Goal: Information Seeking & Learning: Check status

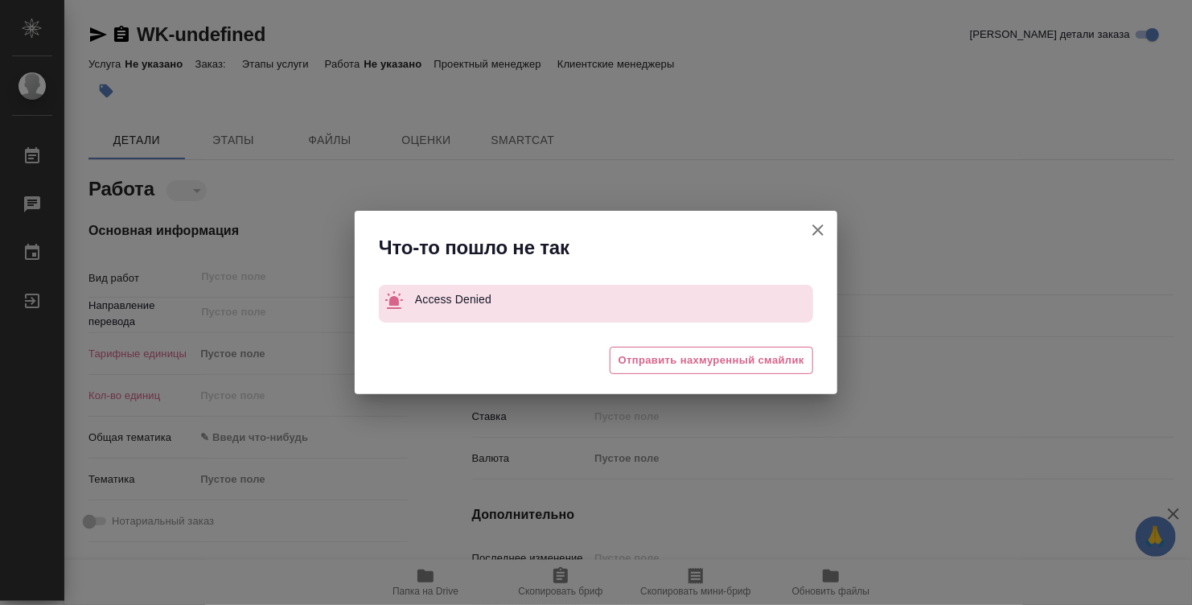
click at [824, 227] on icon "button" at bounding box center [817, 229] width 19 height 19
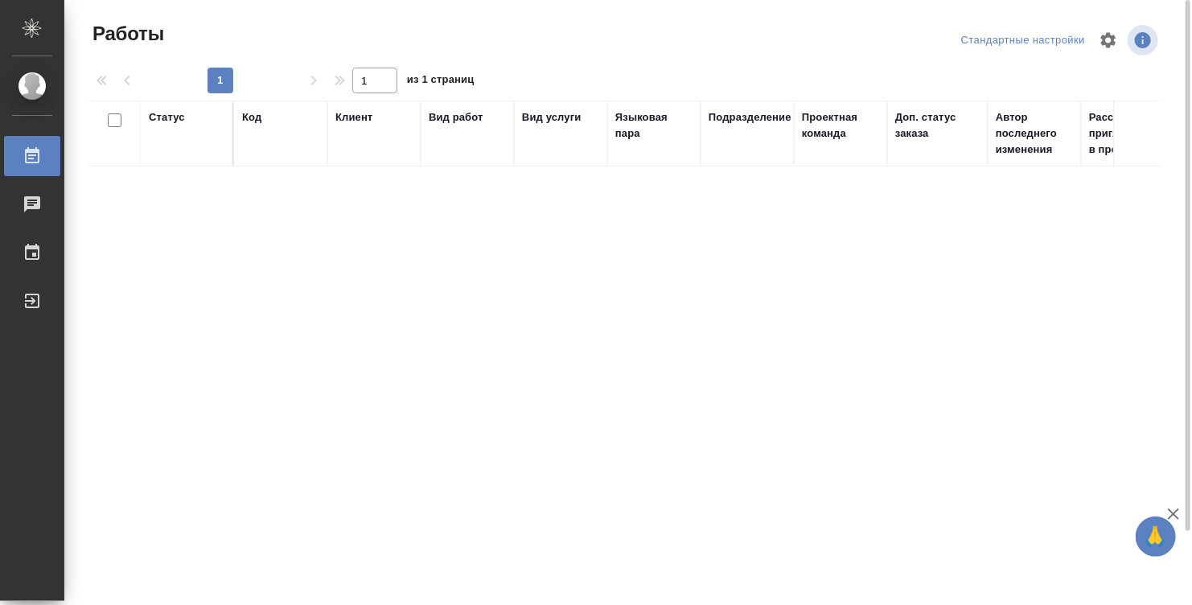
click at [308, 147] on div "Код" at bounding box center [280, 133] width 77 height 48
drag, startPoint x: 327, startPoint y: 146, endPoint x: 296, endPoint y: 146, distance: 31.4
click at [318, 146] on th "Код" at bounding box center [280, 134] width 93 height 66
click at [284, 147] on div "Код" at bounding box center [280, 133] width 77 height 48
click at [154, 145] on div "Статус" at bounding box center [187, 133] width 76 height 48
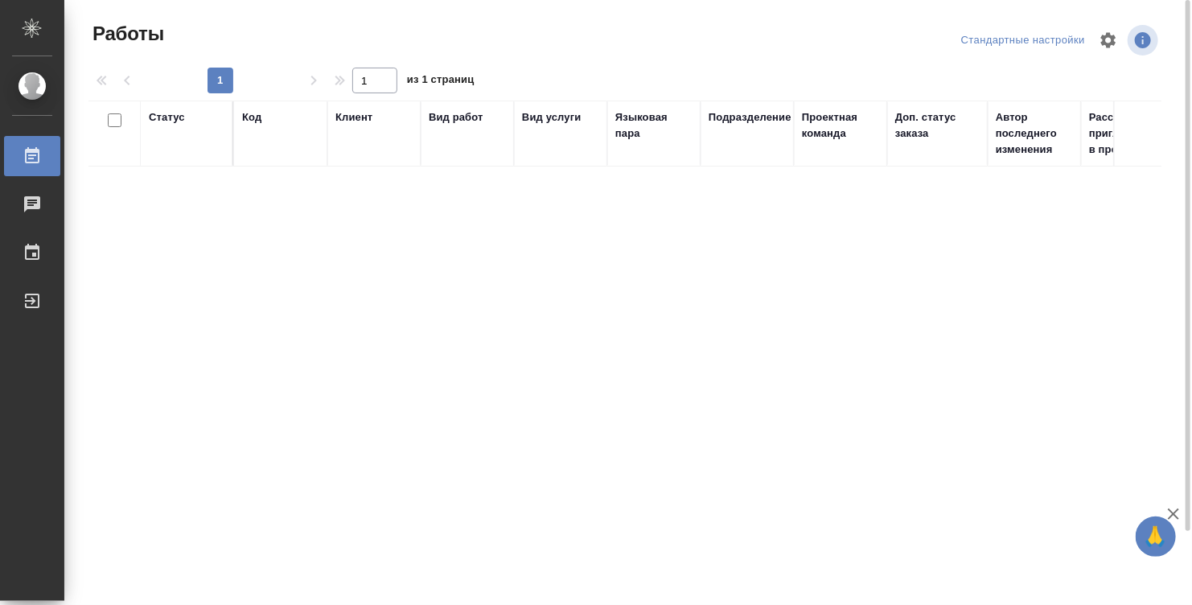
click at [201, 132] on div "Статус" at bounding box center [187, 133] width 76 height 48
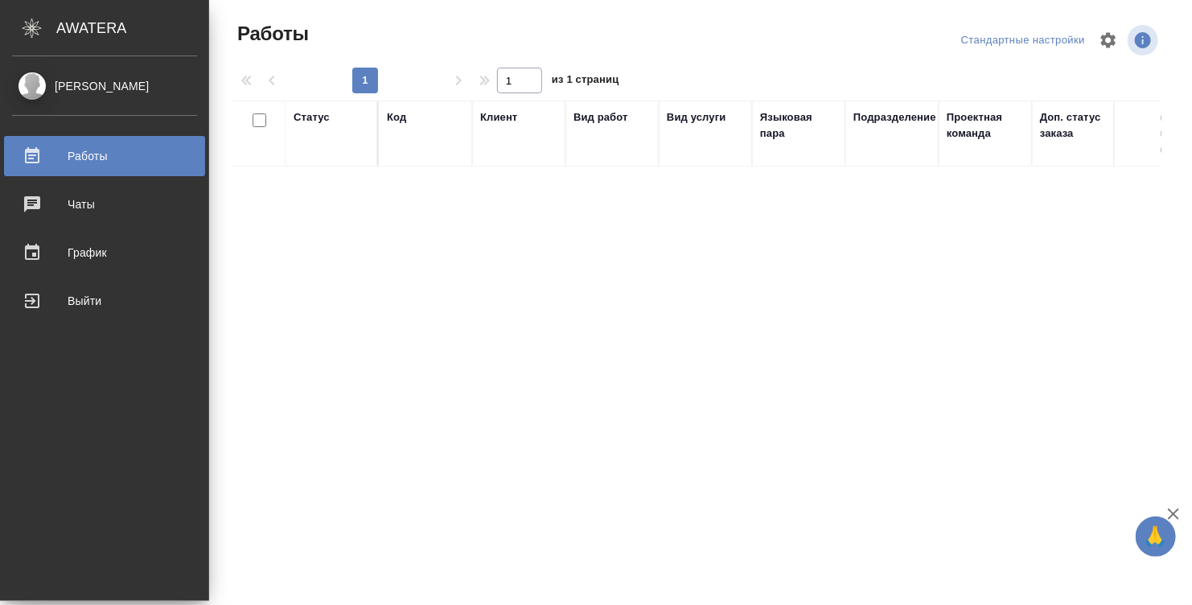
click at [30, 82] on div "[PERSON_NAME]" at bounding box center [104, 86] width 185 height 18
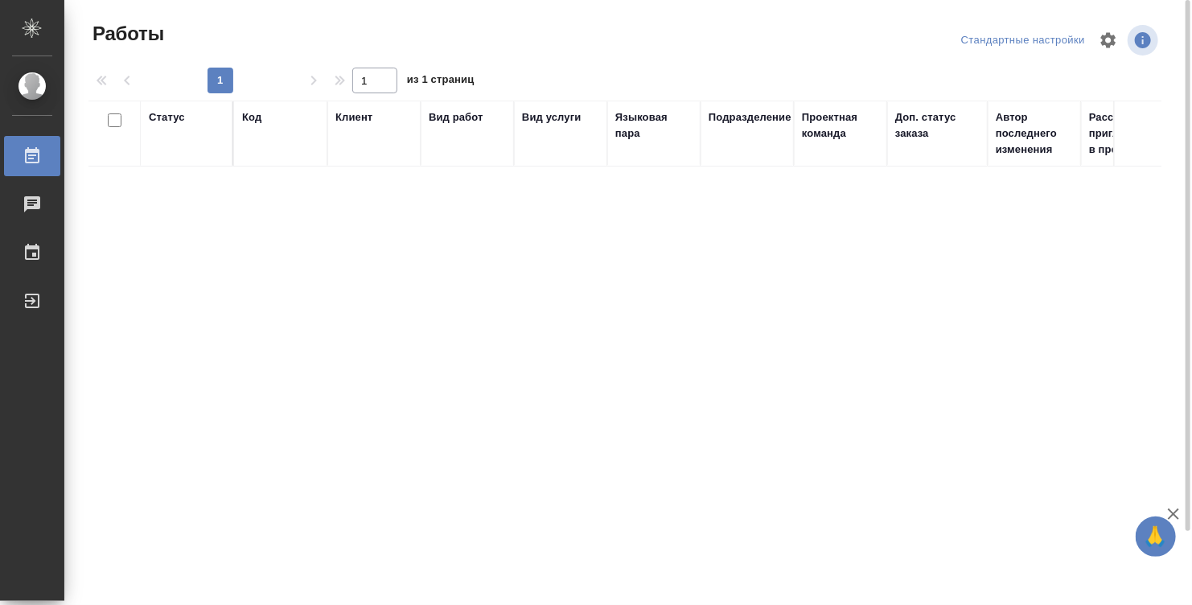
click at [194, 155] on div "Статус" at bounding box center [187, 133] width 76 height 48
click at [187, 146] on div "Статус" at bounding box center [187, 133] width 76 height 48
click at [356, 154] on div "Клиент" at bounding box center [373, 133] width 77 height 48
click at [860, 128] on div "Проектная команда" at bounding box center [840, 125] width 77 height 32
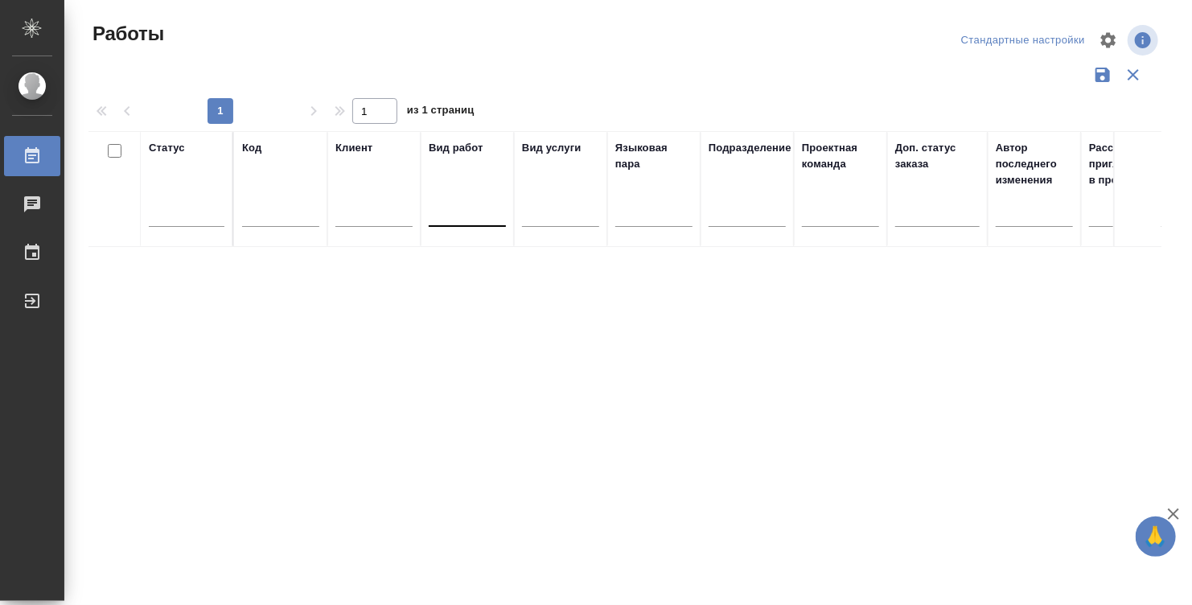
click at [454, 210] on div at bounding box center [467, 210] width 77 height 23
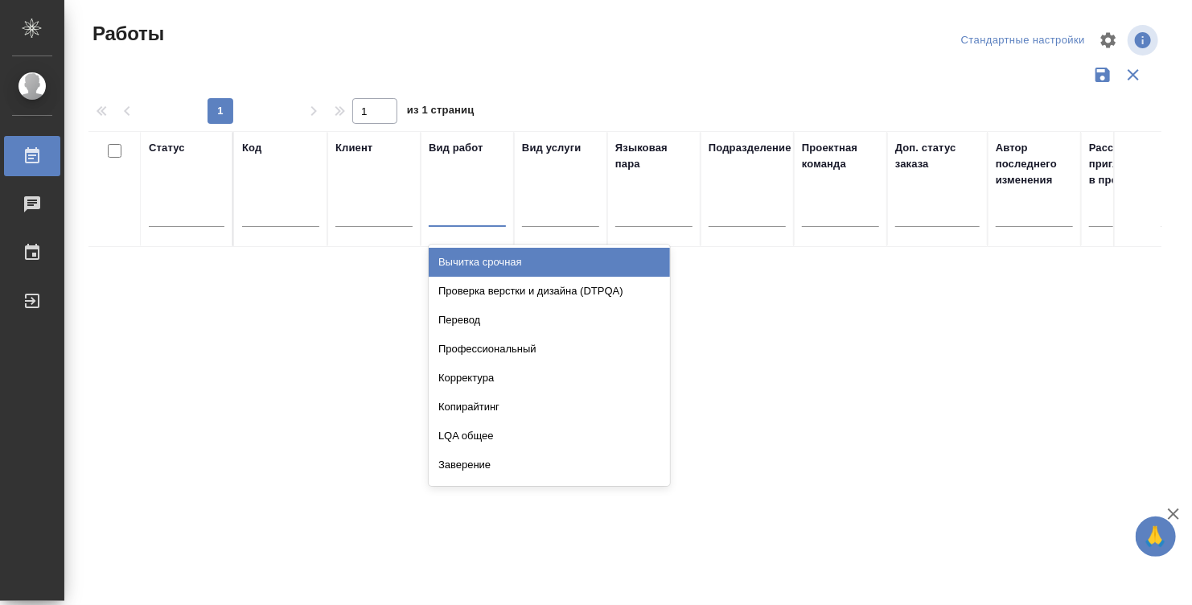
click at [454, 210] on div at bounding box center [467, 210] width 77 height 23
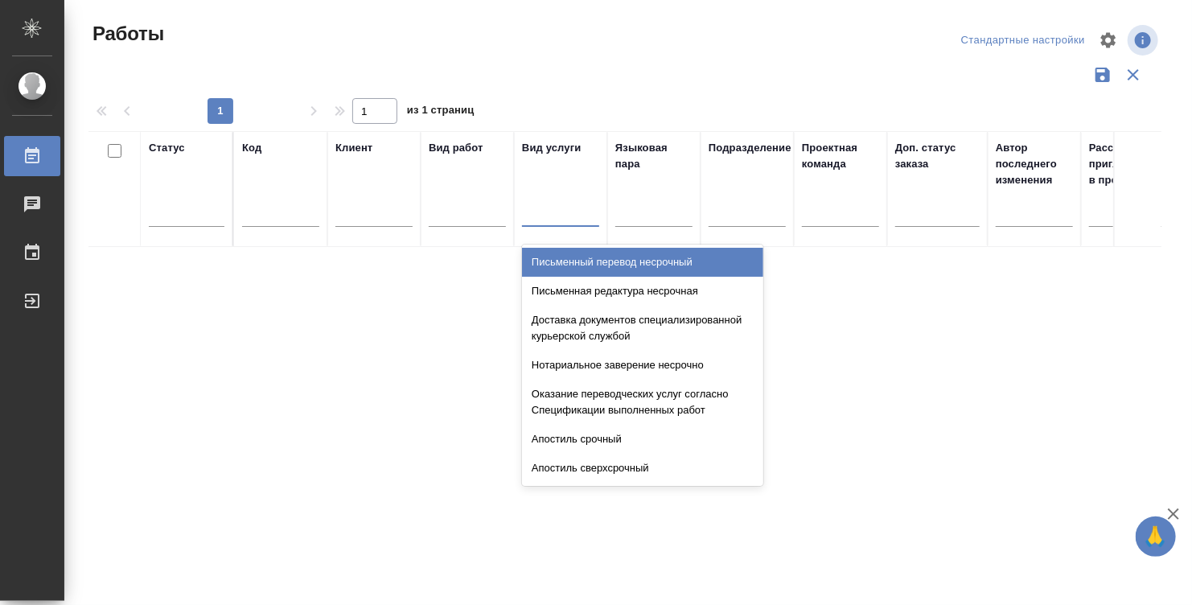
click at [544, 210] on div at bounding box center [560, 210] width 77 height 23
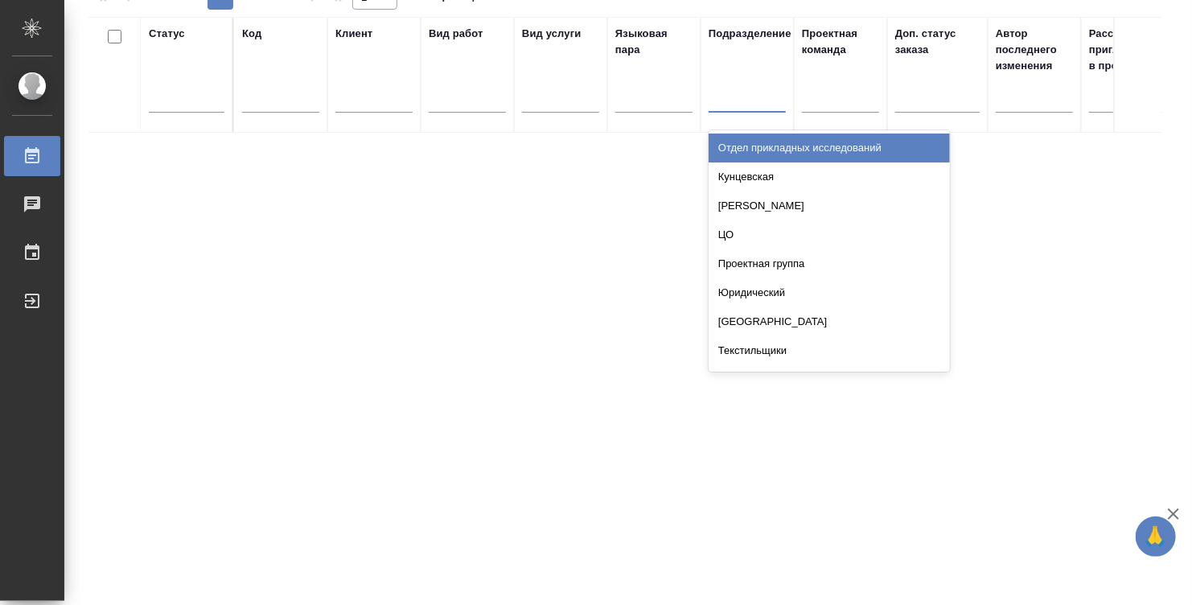
click at [749, 82] on div at bounding box center [746, 97] width 77 height 31
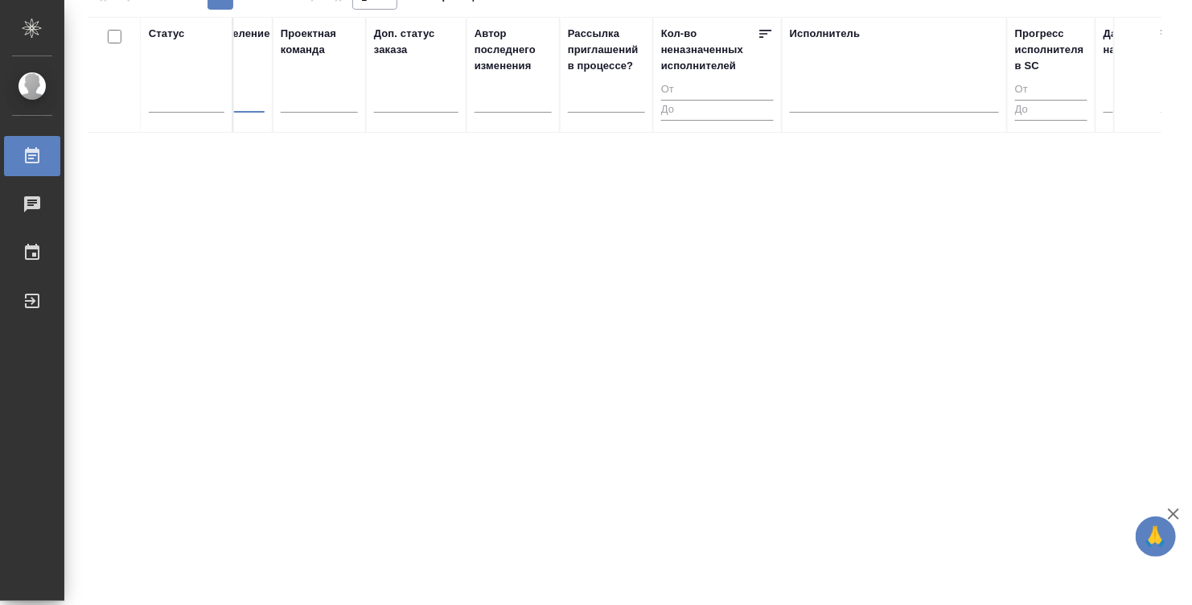
scroll to position [0, 576]
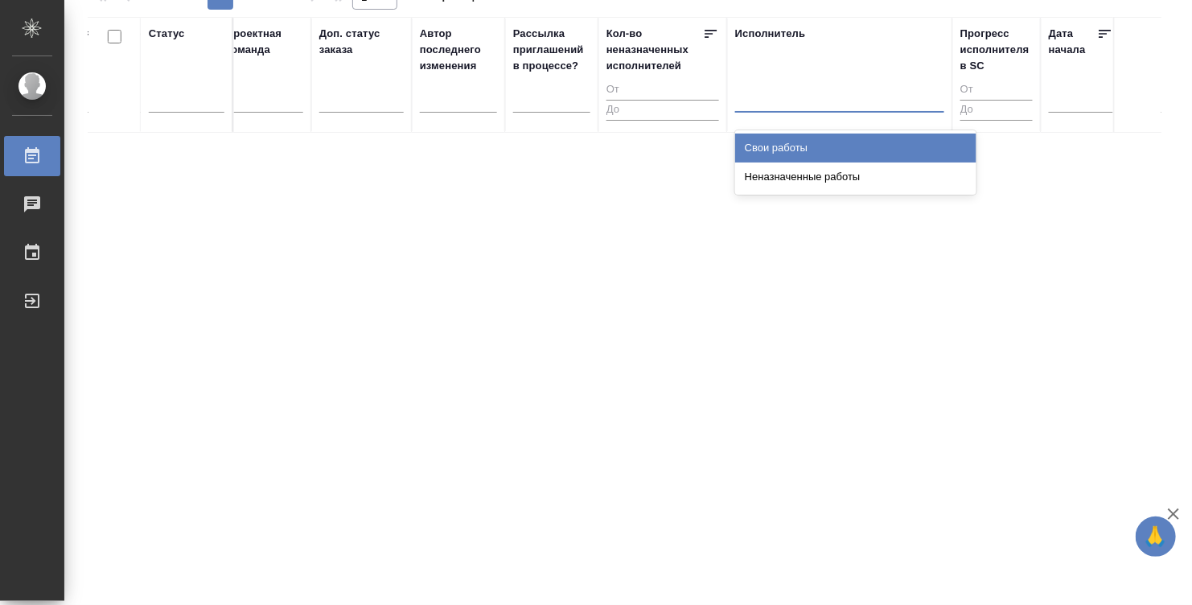
click at [790, 105] on div at bounding box center [839, 95] width 209 height 23
click at [787, 144] on div "Свои работы" at bounding box center [855, 147] width 241 height 29
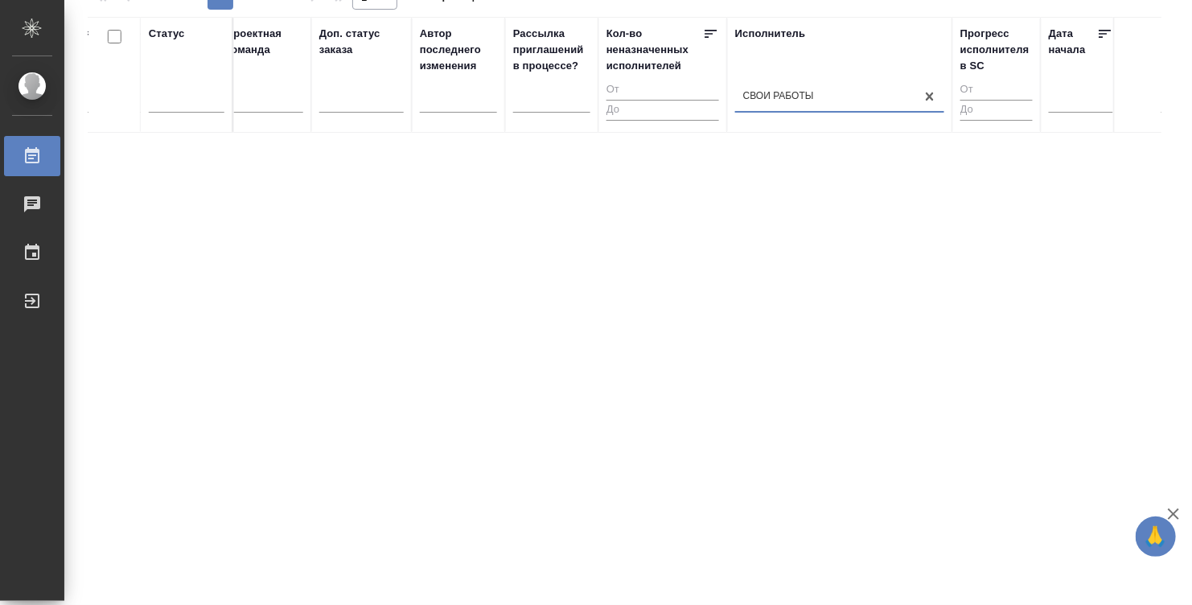
scroll to position [0, 0]
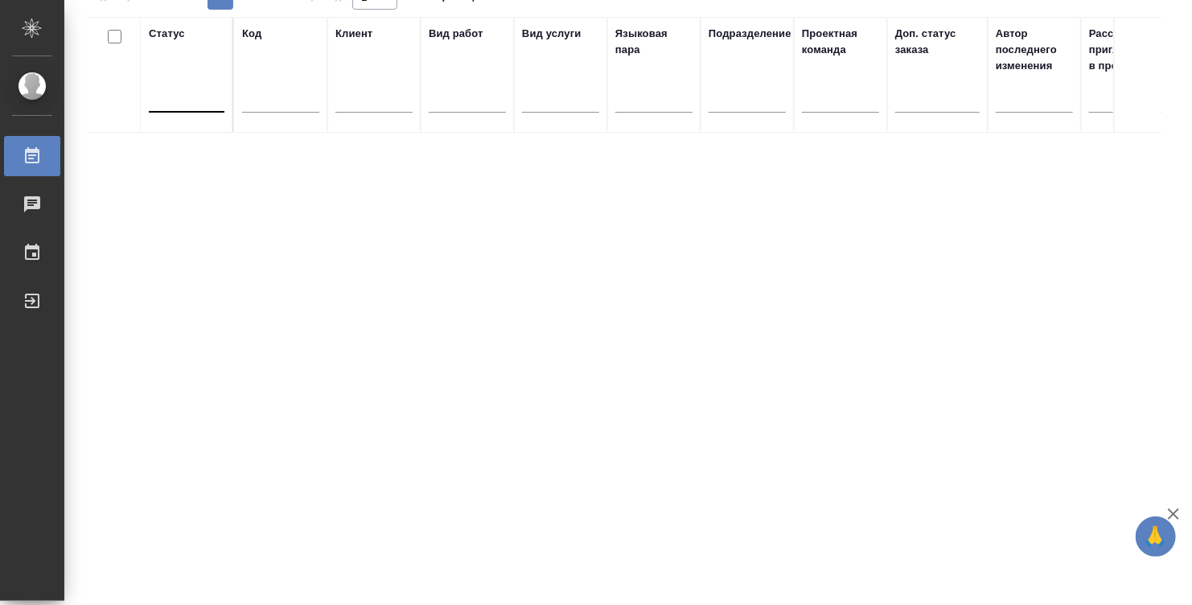
drag, startPoint x: 135, startPoint y: 71, endPoint x: 157, endPoint y: 83, distance: 24.8
click at [140, 72] on th at bounding box center [114, 75] width 52 height 116
click at [164, 87] on div at bounding box center [187, 95] width 76 height 23
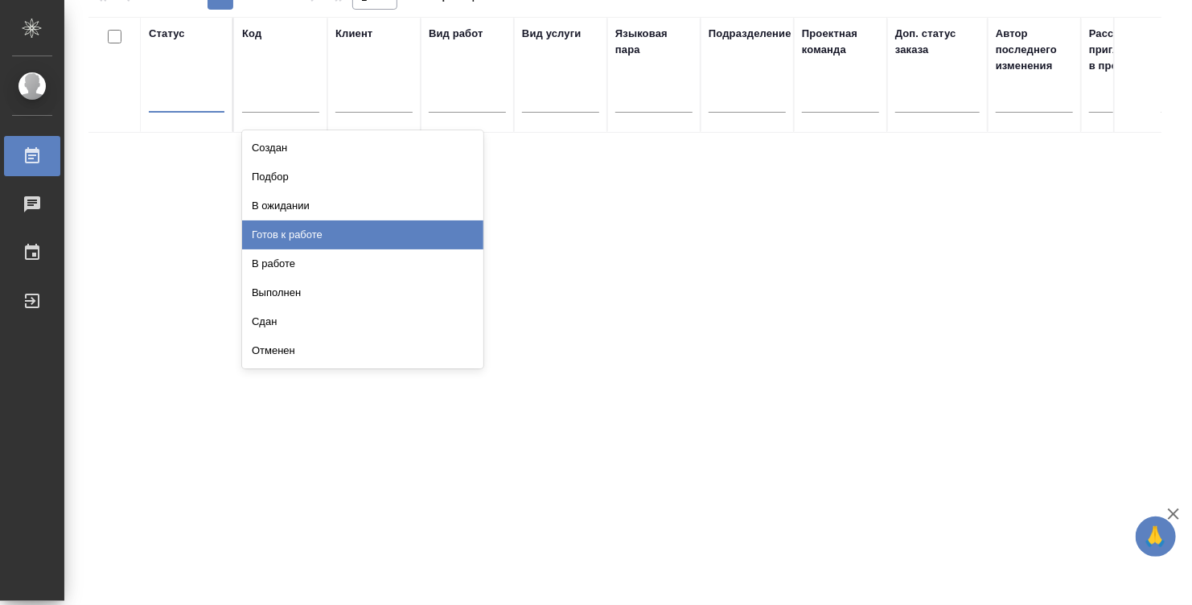
click at [292, 232] on div "Готов к работе" at bounding box center [362, 234] width 241 height 29
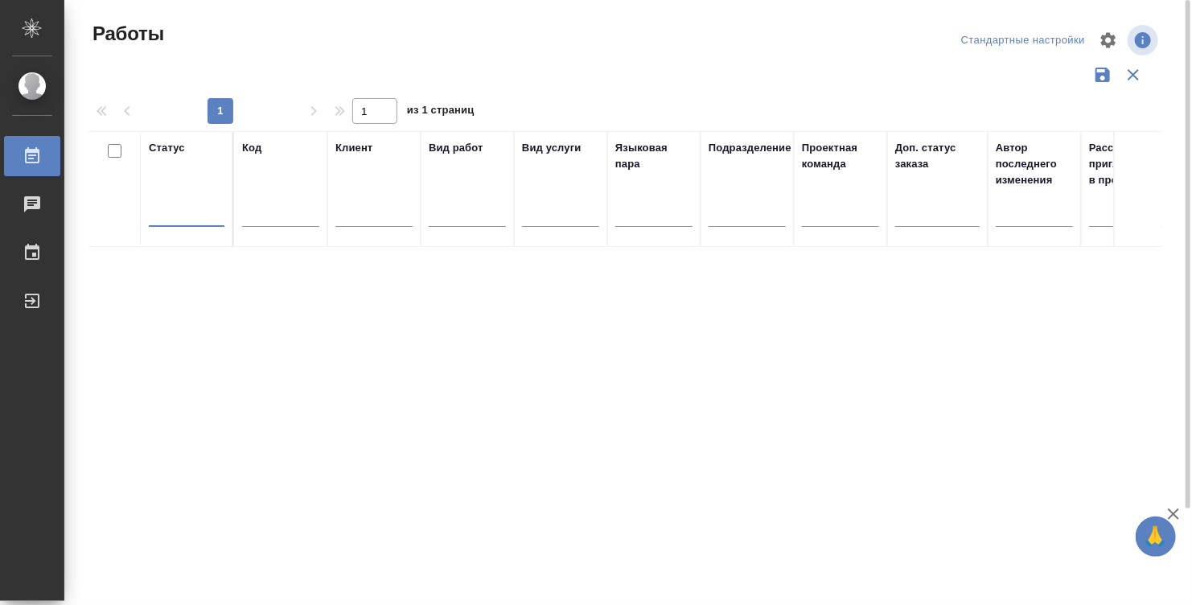
scroll to position [114, 0]
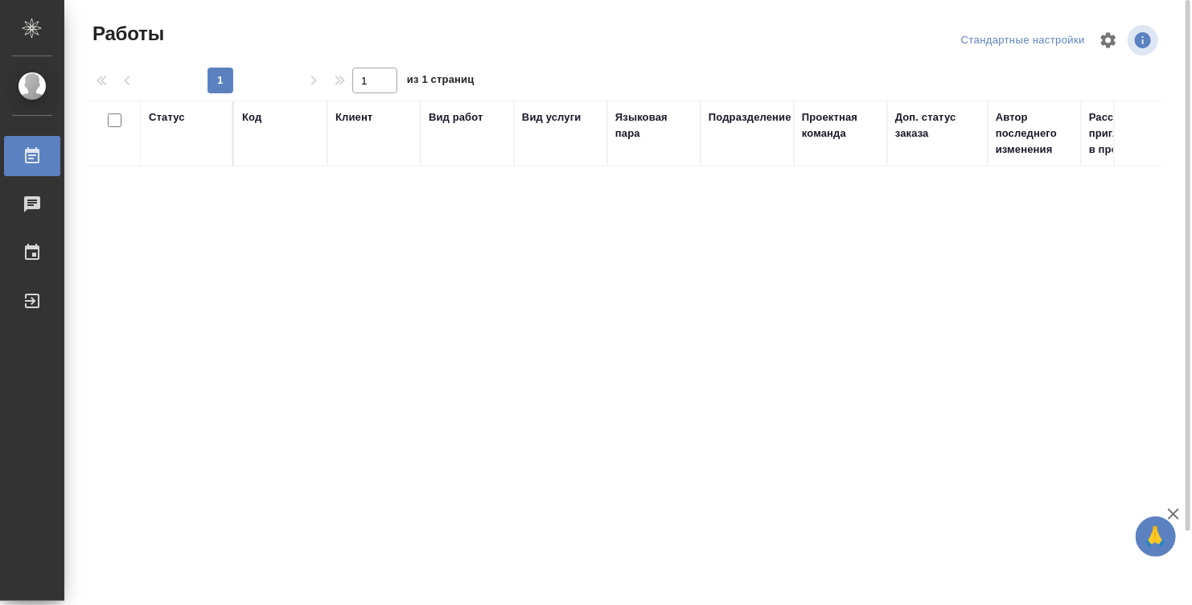
click at [619, 155] on div "Языковая пара" at bounding box center [653, 133] width 77 height 48
click at [121, 35] on span "Работы" at bounding box center [126, 34] width 76 height 26
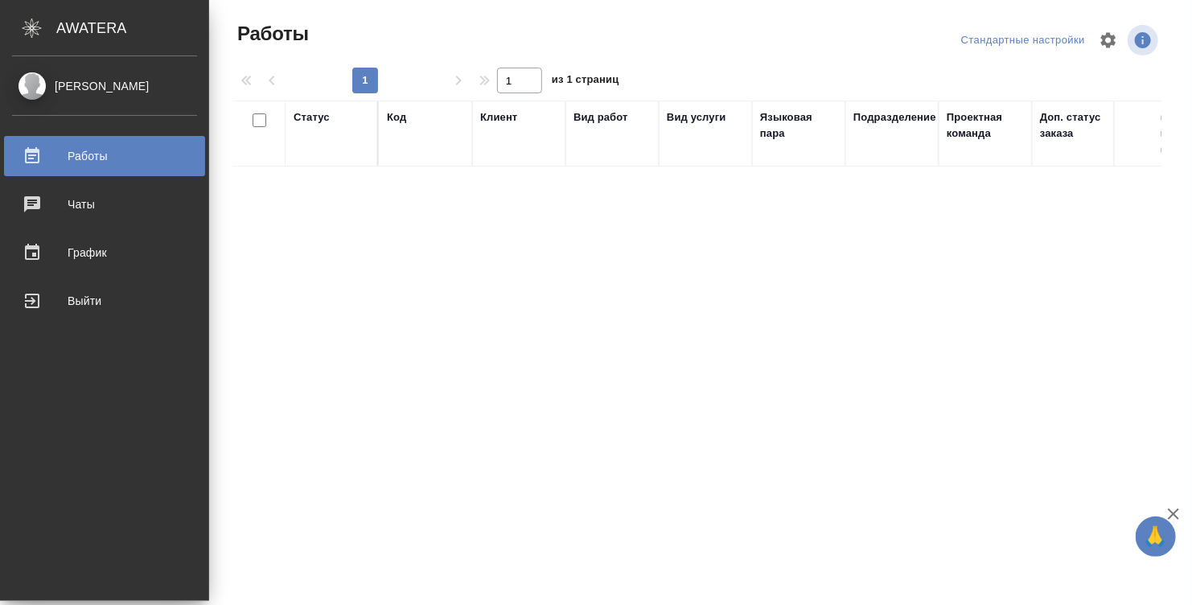
click at [93, 87] on div "[PERSON_NAME]" at bounding box center [104, 86] width 185 height 18
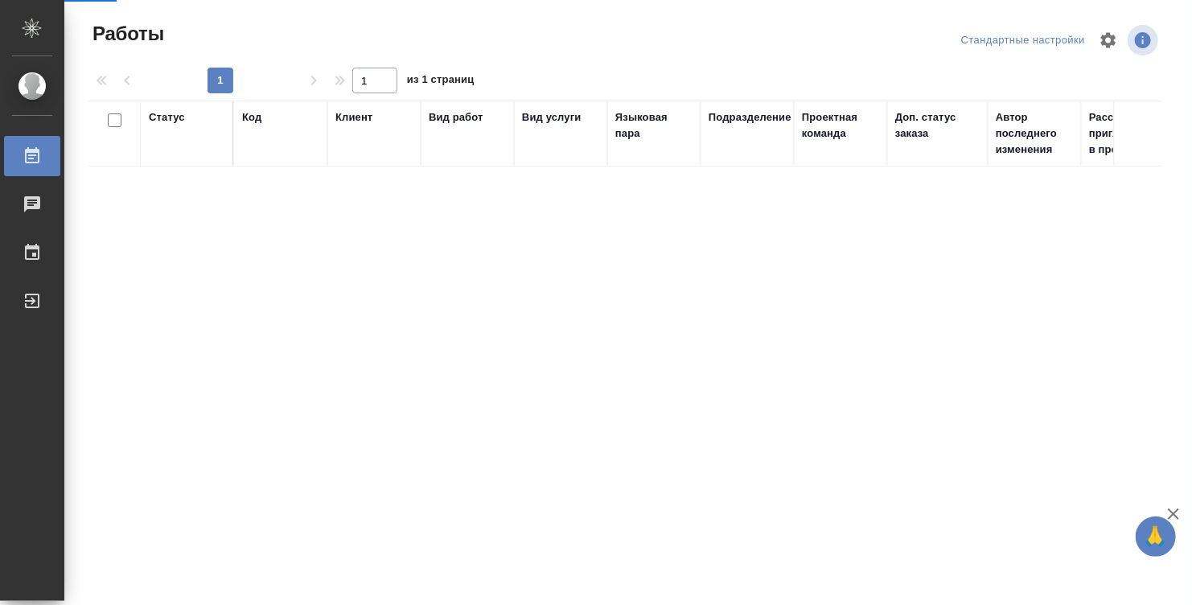
click at [543, 144] on div "Вид услуги" at bounding box center [560, 133] width 77 height 48
click at [174, 158] on th "Статус" at bounding box center [187, 134] width 93 height 66
drag, startPoint x: 154, startPoint y: 109, endPoint x: 191, endPoint y: 138, distance: 47.0
click at [154, 109] on div "Статус" at bounding box center [167, 117] width 36 height 16
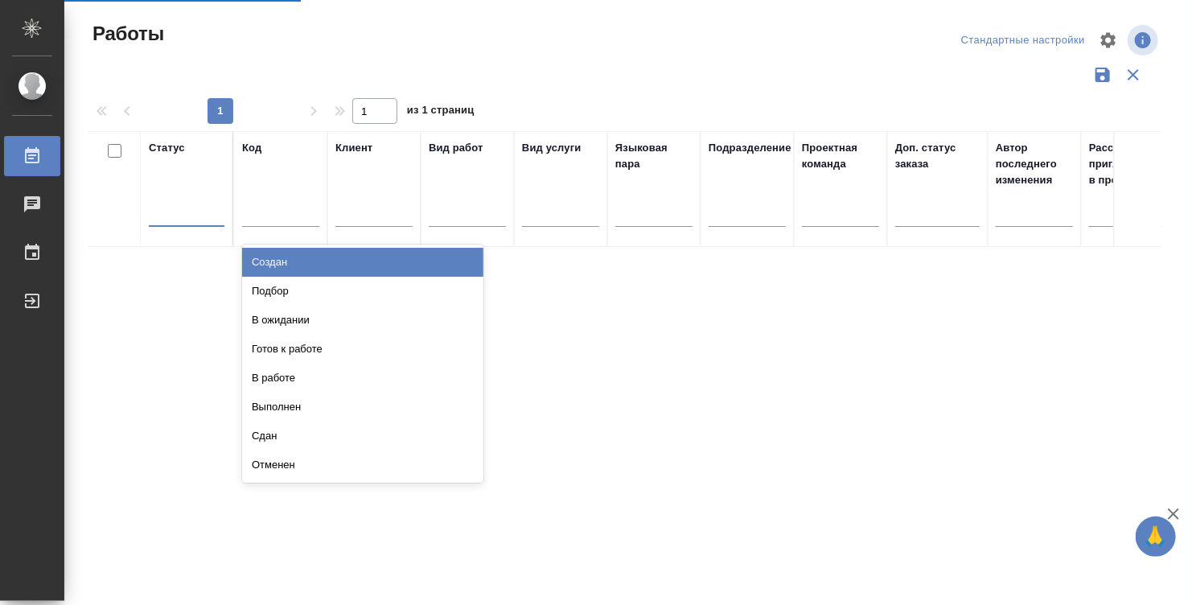
click at [167, 204] on div at bounding box center [187, 210] width 76 height 23
click at [281, 261] on div "Создан" at bounding box center [362, 262] width 241 height 29
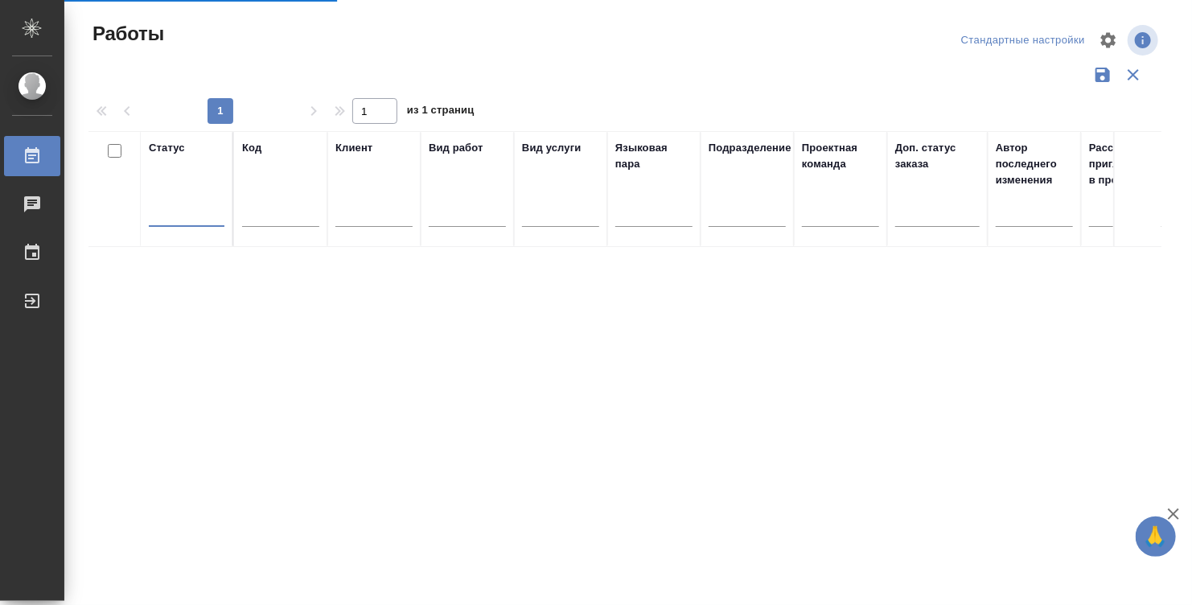
click at [183, 209] on div at bounding box center [187, 210] width 76 height 23
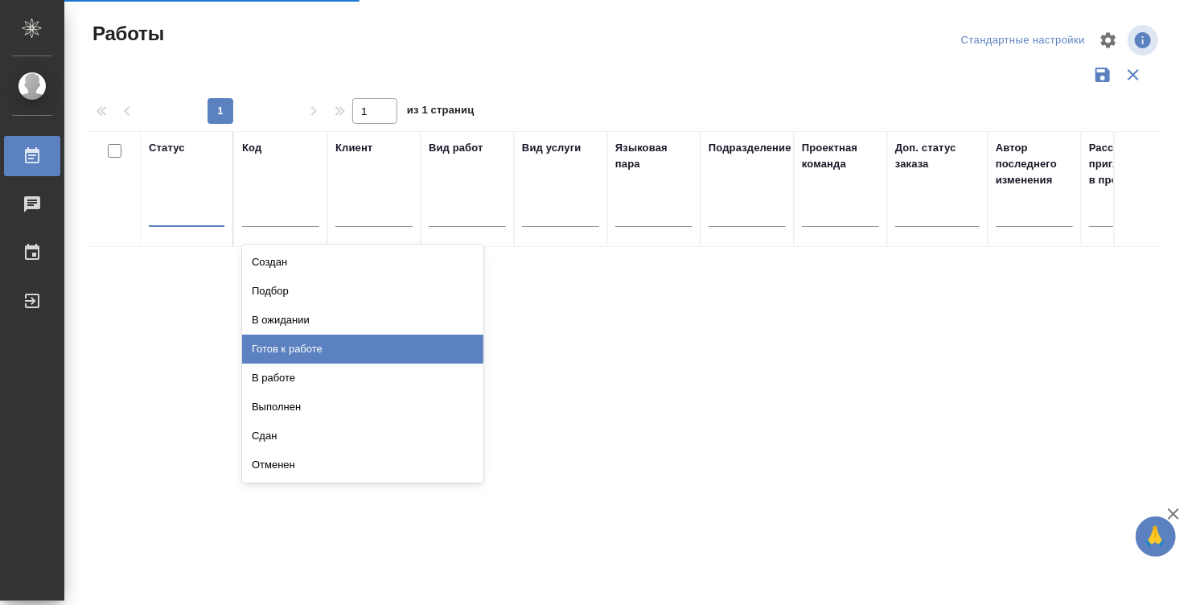
click at [287, 347] on div "Готов к работе" at bounding box center [362, 349] width 241 height 29
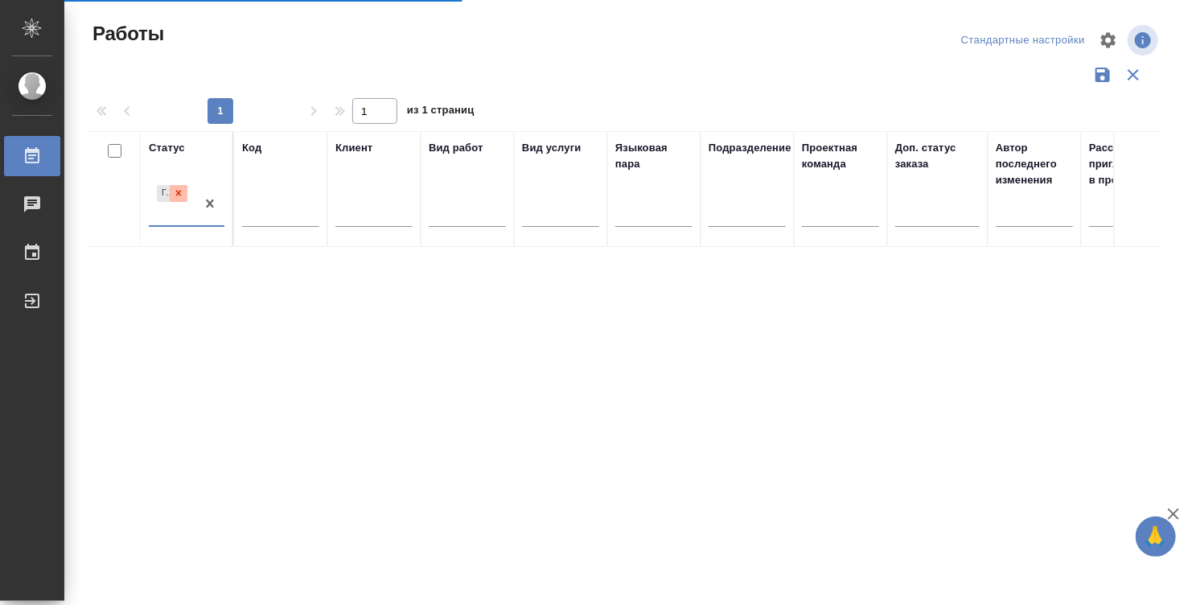
click at [176, 190] on icon at bounding box center [178, 192] width 11 height 11
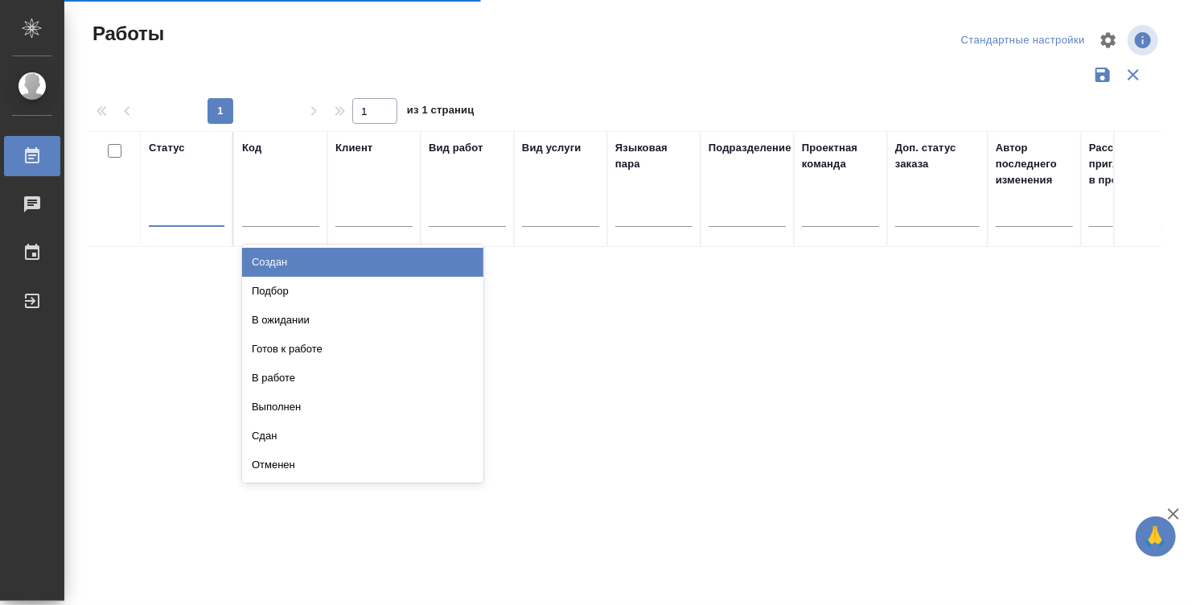
click at [195, 210] on div at bounding box center [187, 210] width 76 height 23
click at [195, 211] on div at bounding box center [187, 210] width 76 height 23
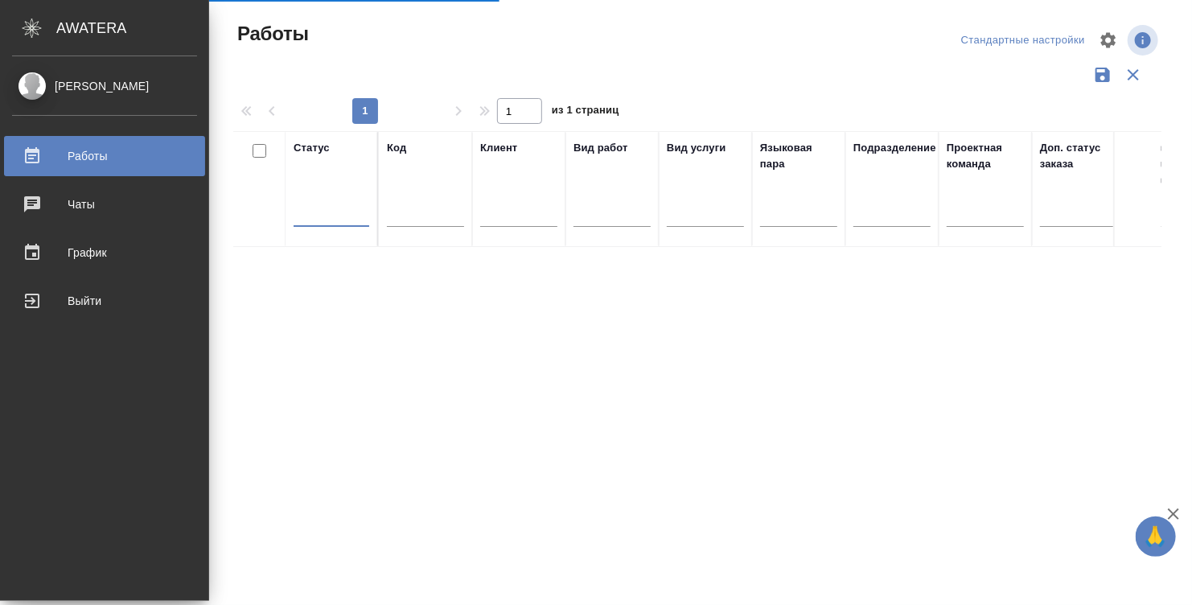
click at [88, 31] on div "AWATERA" at bounding box center [132, 28] width 153 height 32
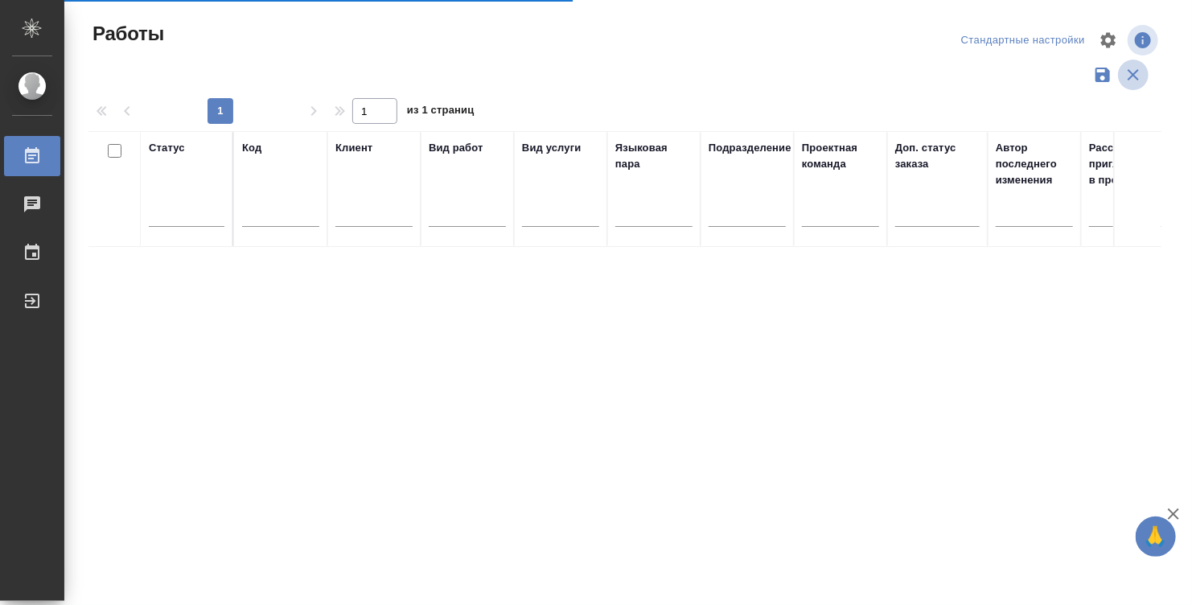
click at [1123, 75] on icon "button" at bounding box center [1132, 74] width 19 height 19
click at [1095, 75] on icon "button" at bounding box center [1102, 75] width 14 height 14
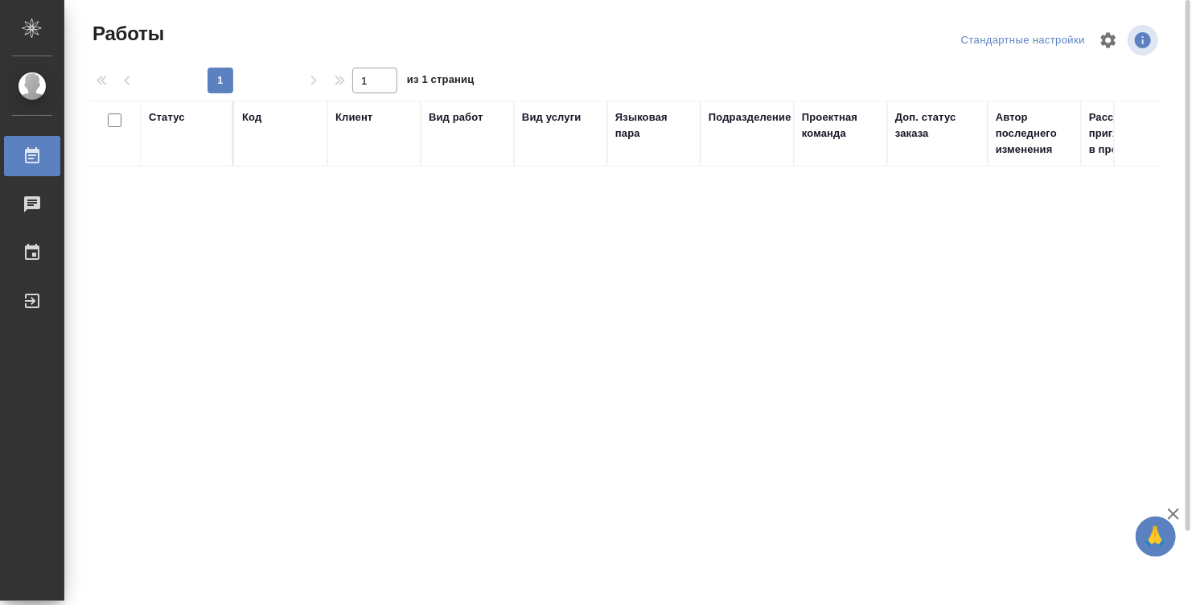
drag, startPoint x: 717, startPoint y: 157, endPoint x: 726, endPoint y: 151, distance: 10.5
click at [723, 156] on div "Подразделение" at bounding box center [746, 133] width 77 height 48
drag, startPoint x: 726, startPoint y: 146, endPoint x: 647, endPoint y: 144, distance: 78.8
click at [726, 145] on div "Подразделение" at bounding box center [746, 133] width 77 height 48
click at [640, 139] on div "Языковая пара" at bounding box center [653, 125] width 77 height 32
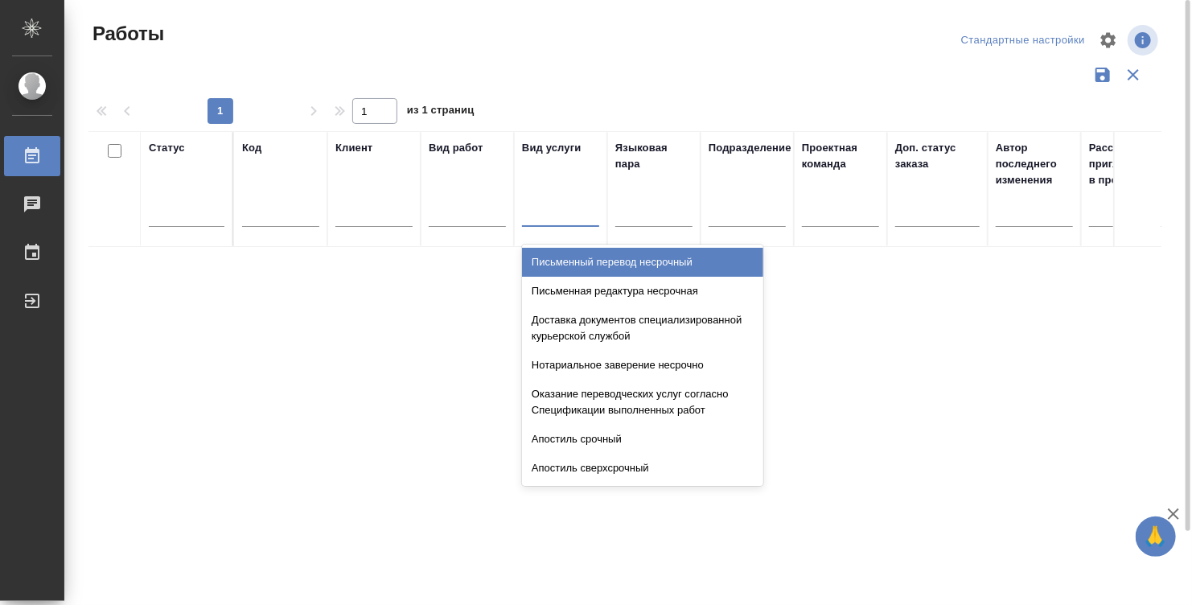
click at [540, 213] on div at bounding box center [560, 210] width 77 height 23
click at [560, 203] on div at bounding box center [560, 210] width 77 height 23
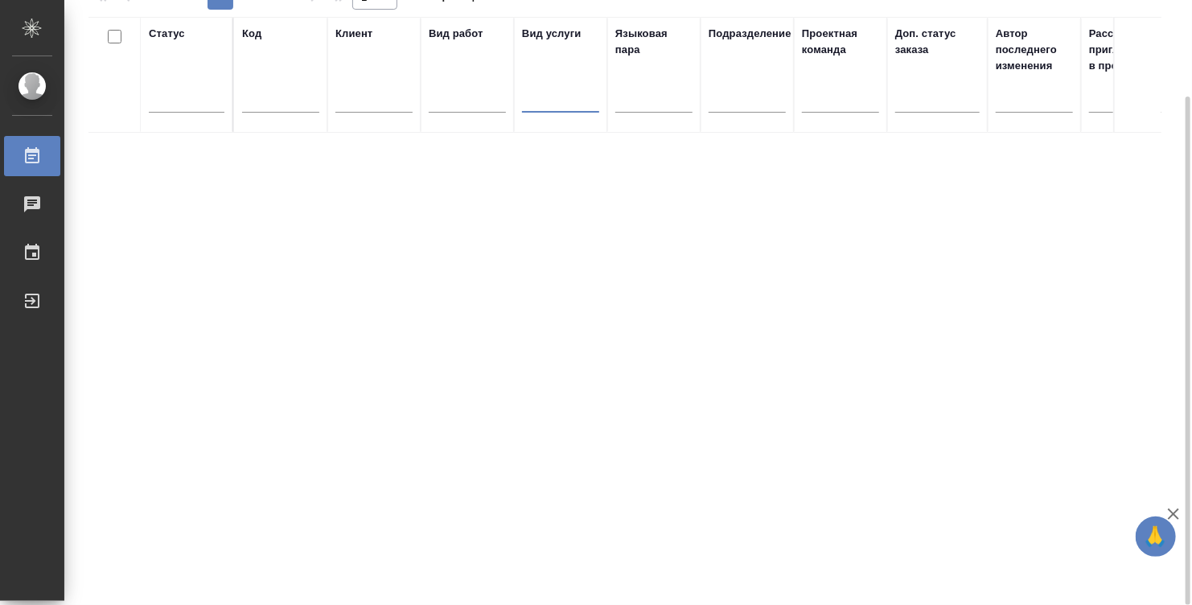
scroll to position [34, 0]
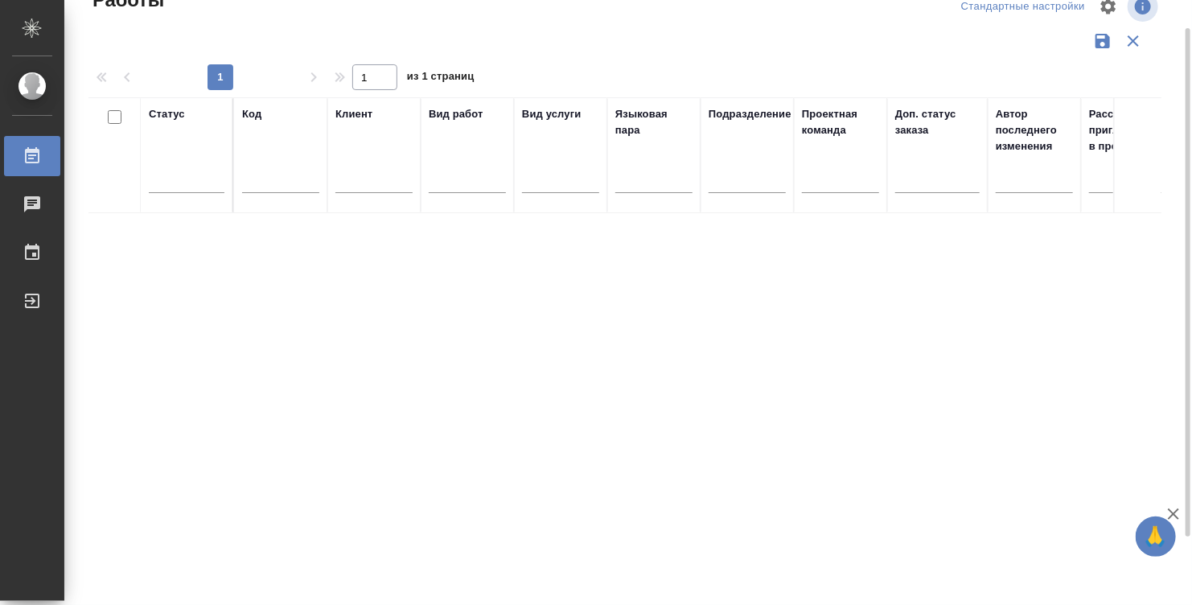
click at [175, 158] on div "Статус" at bounding box center [187, 155] width 76 height 98
click at [175, 187] on div at bounding box center [187, 176] width 76 height 23
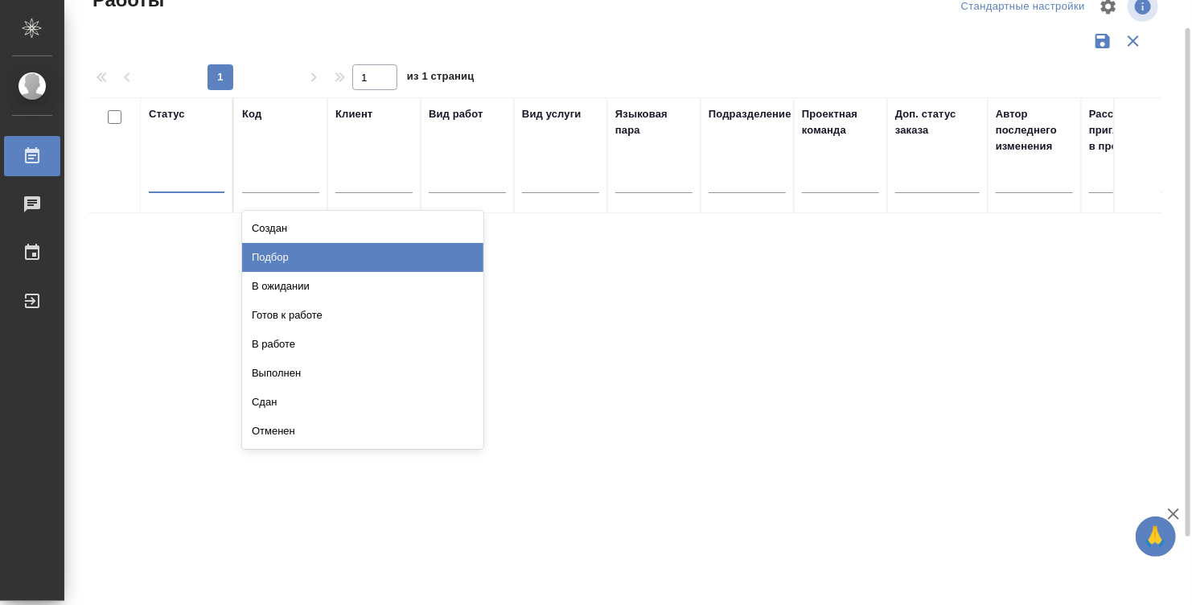
click at [316, 255] on div "Подбор" at bounding box center [362, 257] width 241 height 29
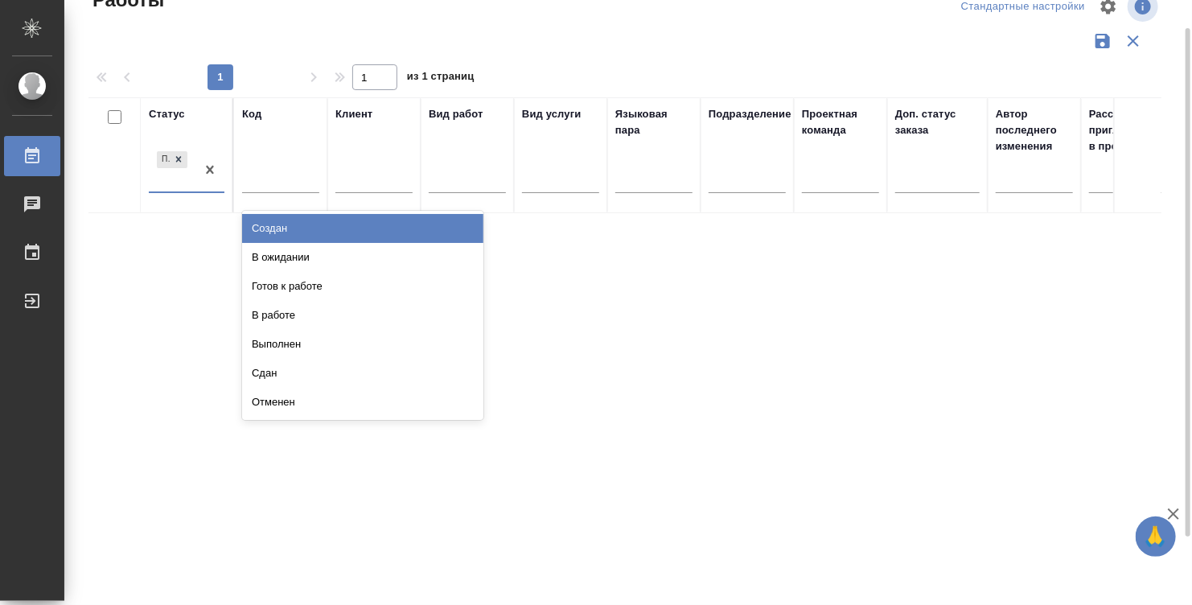
click at [176, 174] on div "Подбор" at bounding box center [172, 169] width 47 height 43
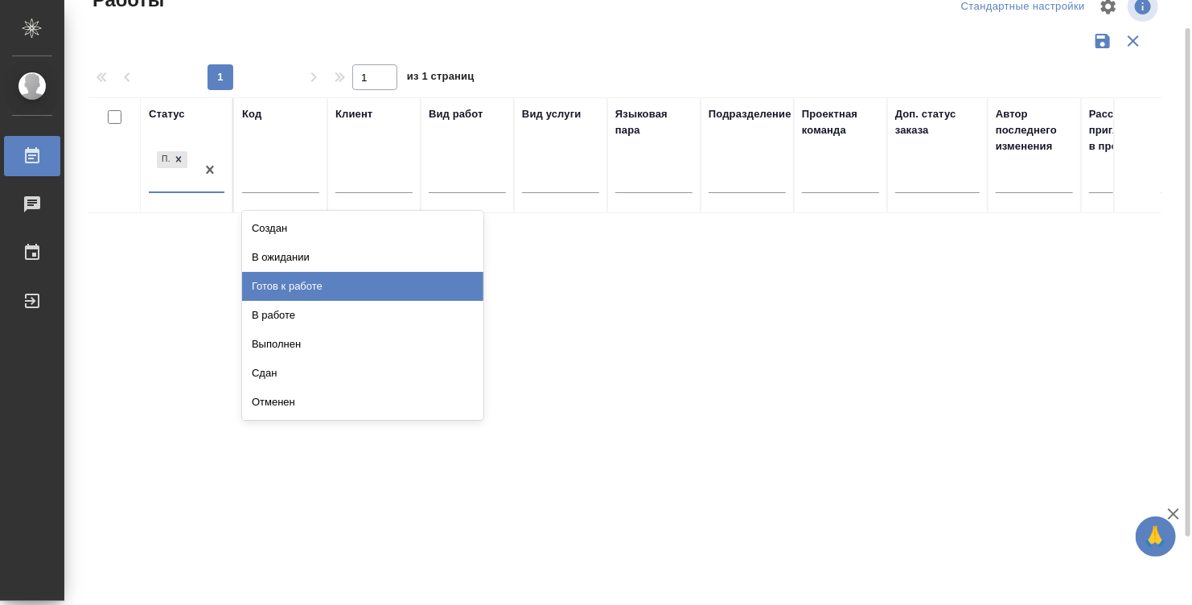
click at [298, 292] on div "Готов к работе" at bounding box center [362, 286] width 241 height 29
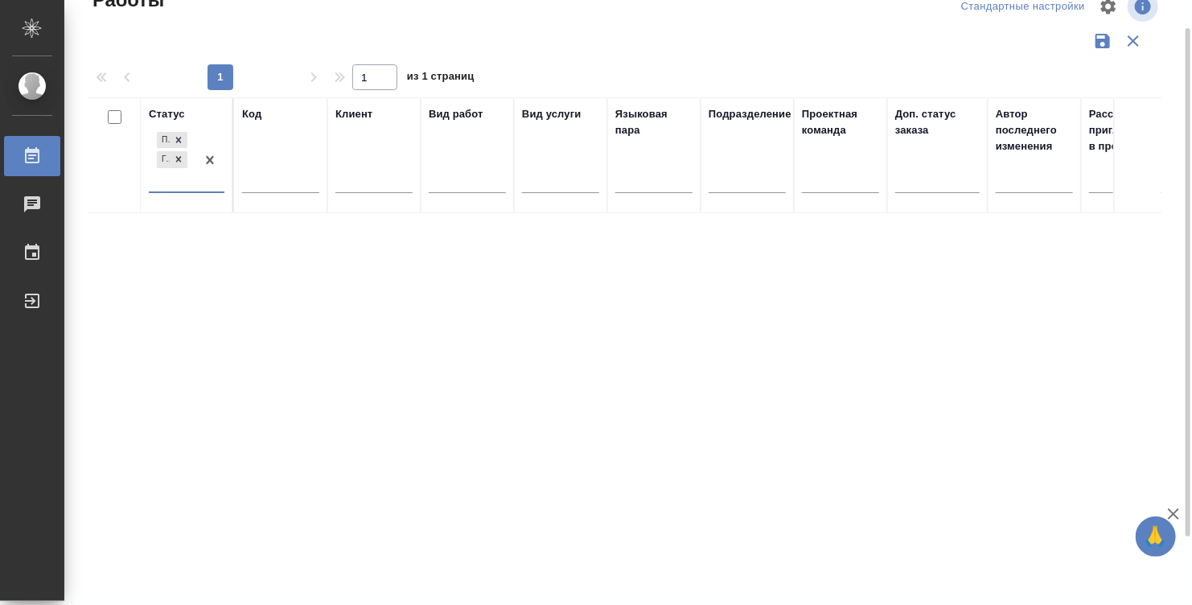
scroll to position [0, 0]
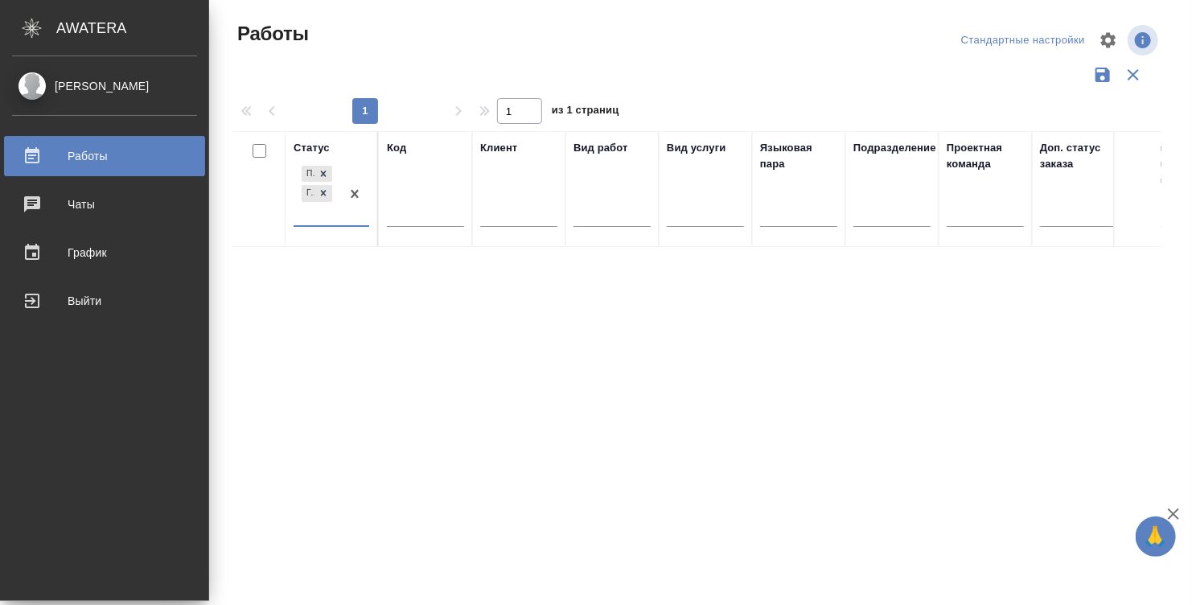
click at [21, 82] on div "[PERSON_NAME]" at bounding box center [104, 86] width 185 height 18
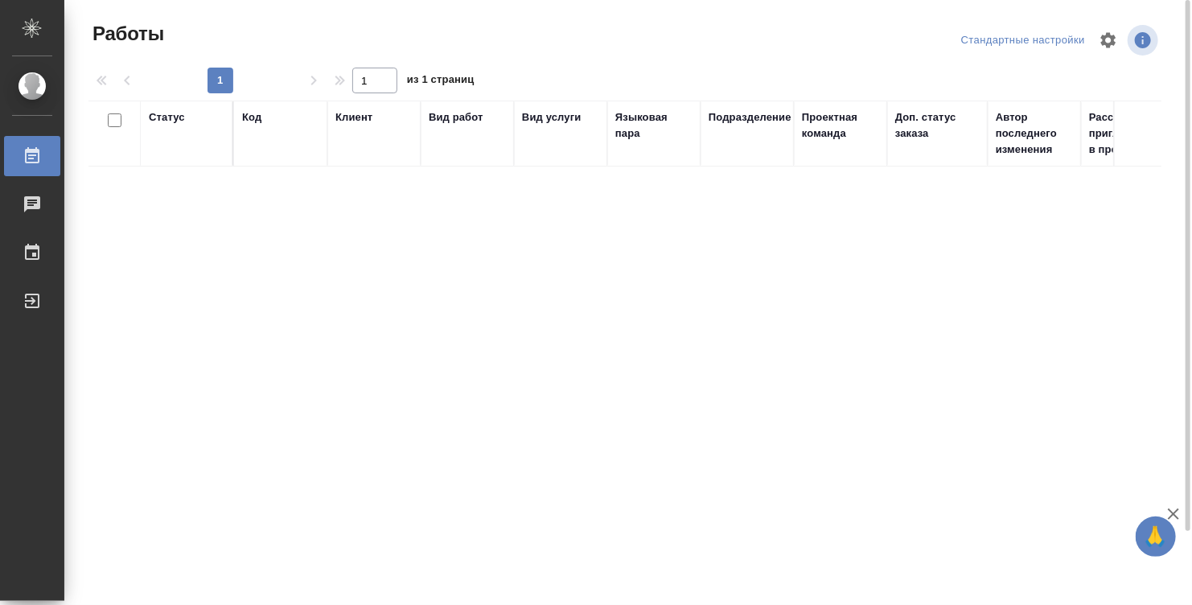
click at [189, 146] on div "Статус" at bounding box center [187, 133] width 76 height 48
